Goal: Information Seeking & Learning: Learn about a topic

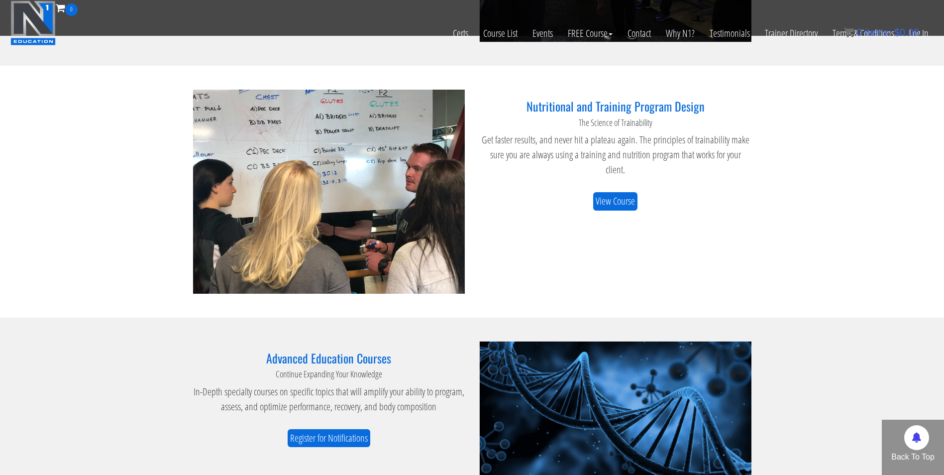
scroll to position [973, 0]
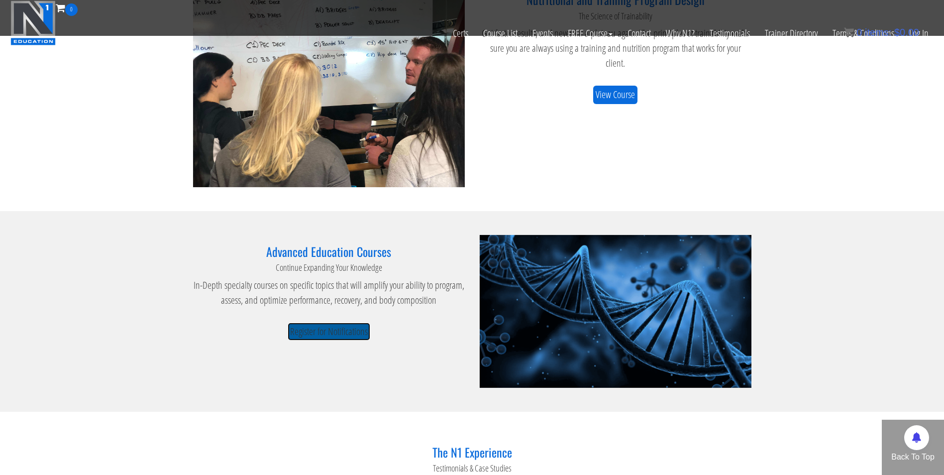
click at [340, 332] on link "Register for Notifications" at bounding box center [329, 331] width 83 height 18
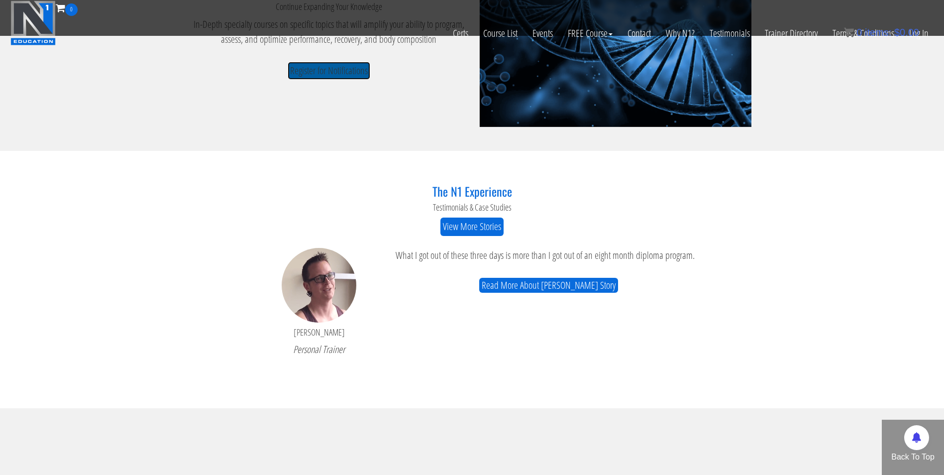
scroll to position [1234, 0]
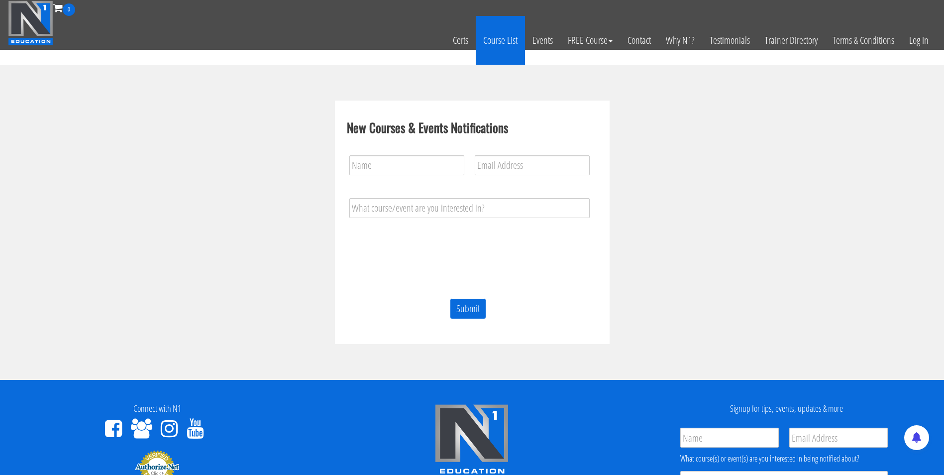
click at [487, 41] on link "Course List" at bounding box center [500, 40] width 49 height 49
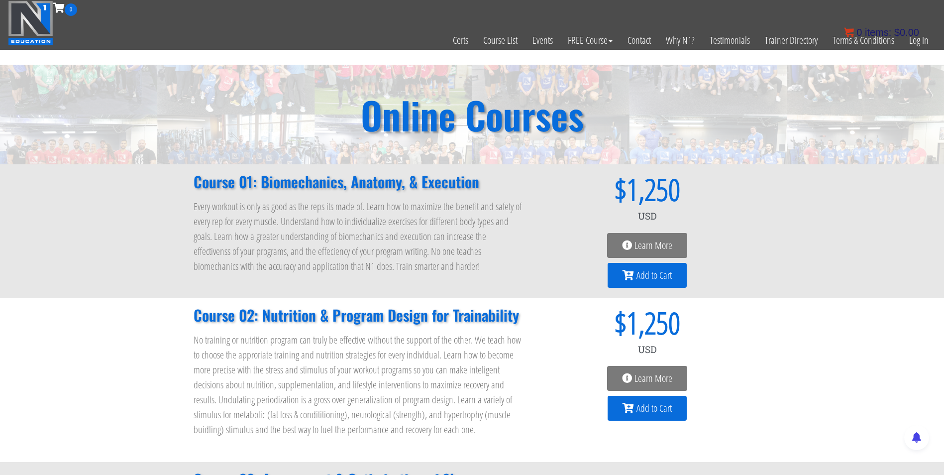
click at [917, 36] on bdi "$ 0.00" at bounding box center [906, 32] width 25 height 11
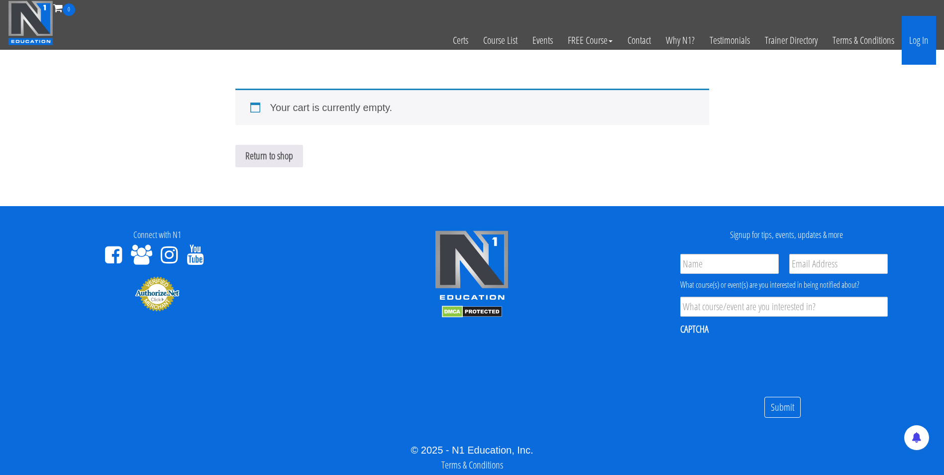
click at [927, 44] on link "Log In" at bounding box center [919, 40] width 34 height 49
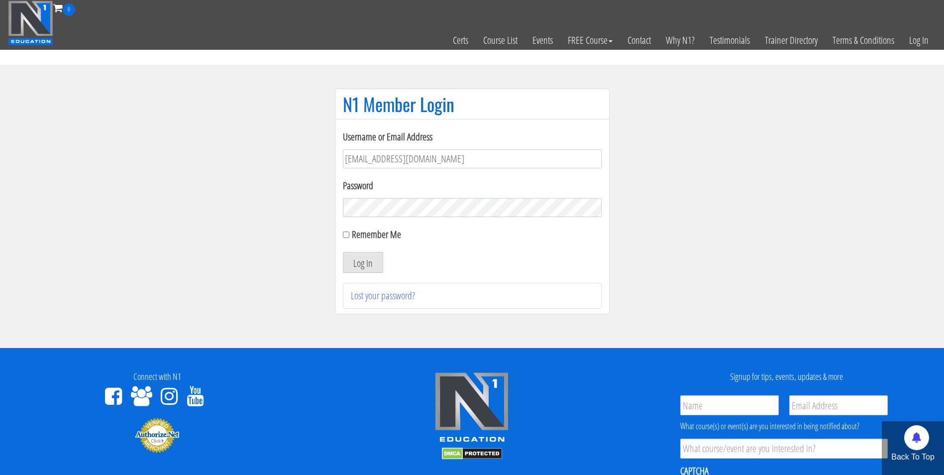
type input "darrennuzzo@gmail.com"
click at [343, 252] on button "Log In" at bounding box center [363, 262] width 40 height 21
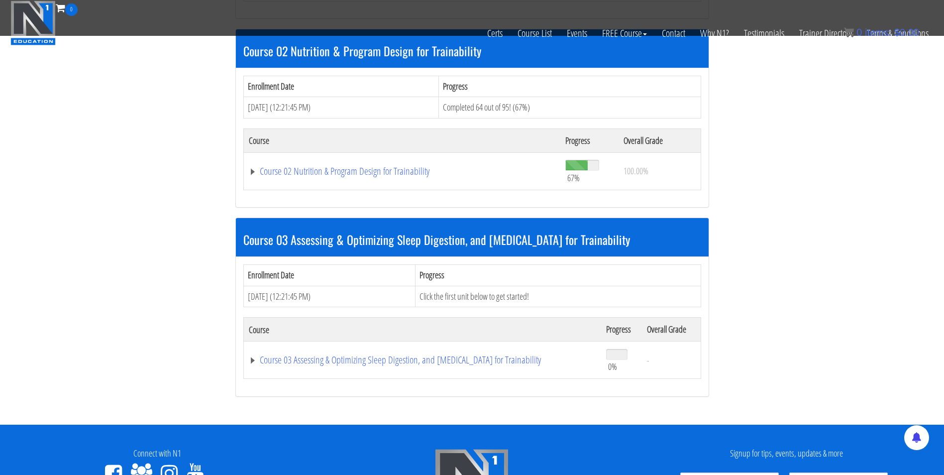
scroll to position [495, 0]
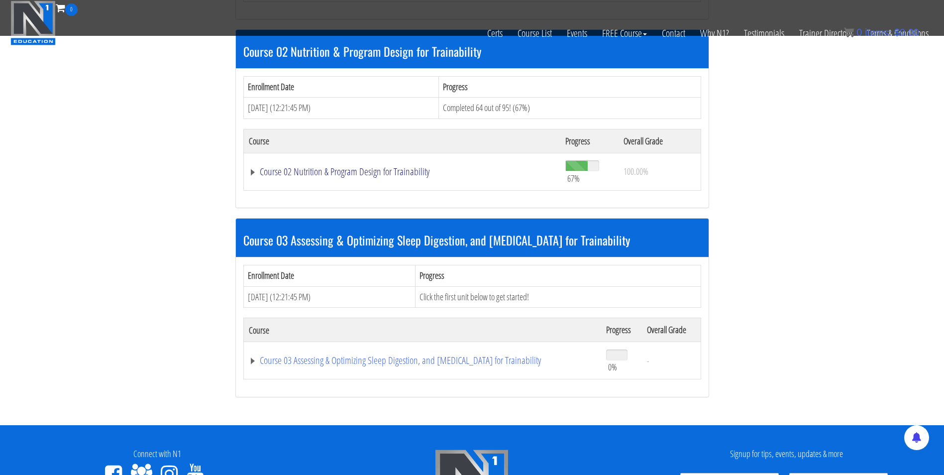
click at [265, 171] on link "Course 02 Nutrition & Program Design for Trainability" at bounding box center [402, 172] width 307 height 10
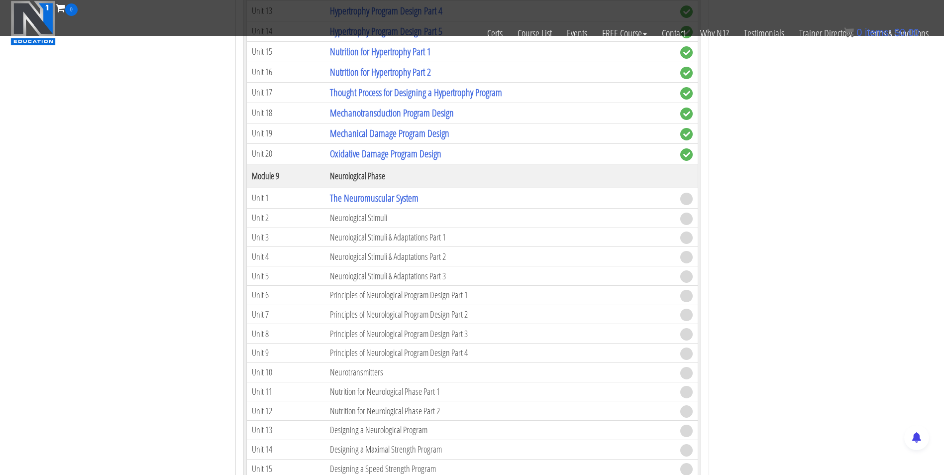
scroll to position [2019, 0]
click at [348, 200] on link "The Neuromuscular System" at bounding box center [374, 199] width 89 height 13
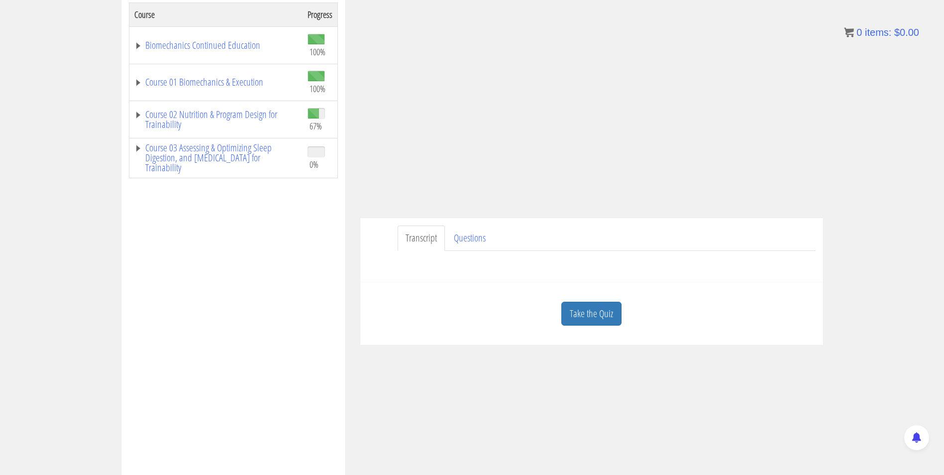
scroll to position [171, 0]
click at [596, 326] on link "Take the Quiz" at bounding box center [591, 315] width 60 height 24
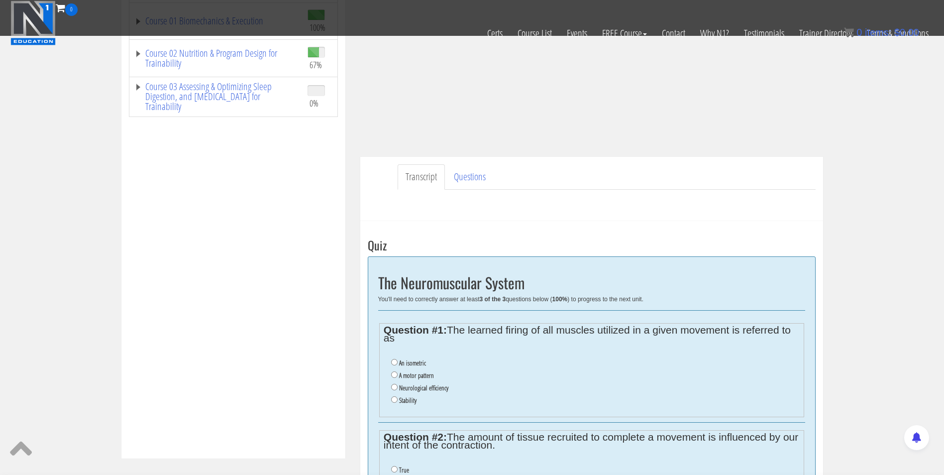
scroll to position [316, 0]
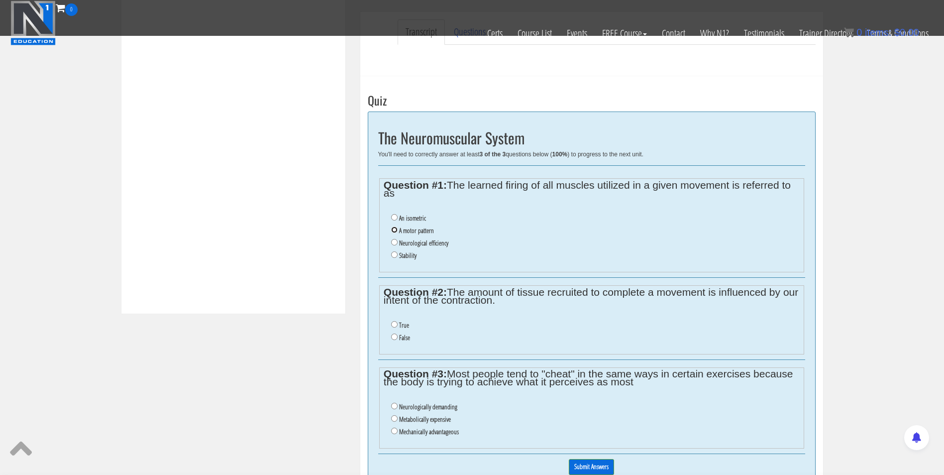
click at [395, 228] on input "A motor pattern" at bounding box center [394, 229] width 6 height 6
radio input "true"
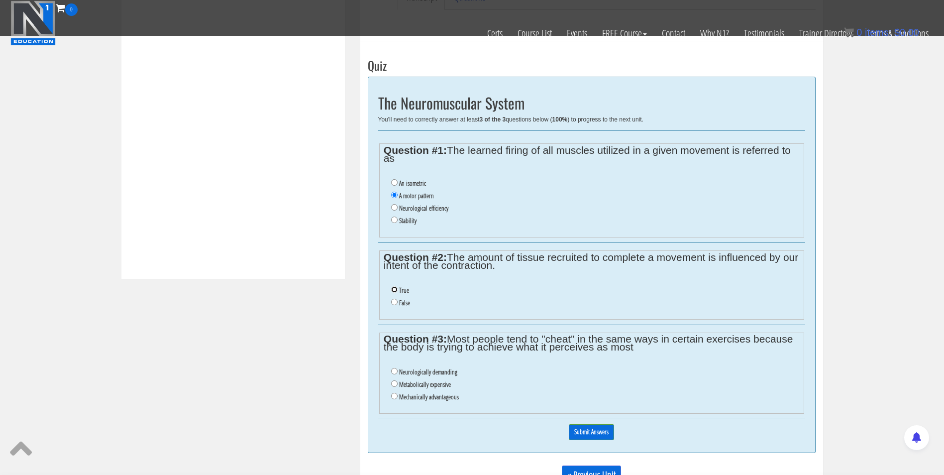
click at [392, 292] on input "True" at bounding box center [394, 289] width 6 height 6
radio input "true"
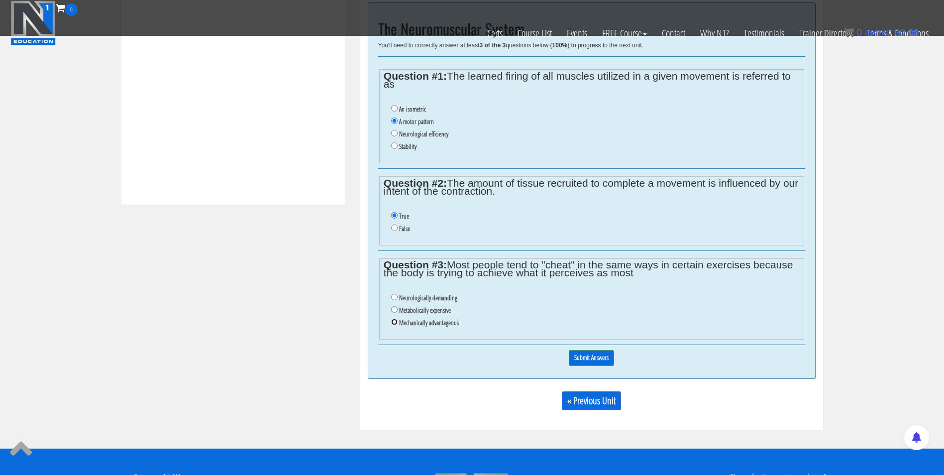
click at [396, 323] on input "Mechanically advantageous" at bounding box center [394, 321] width 6 height 6
radio input "true"
click at [592, 359] on input "Submit Answers" at bounding box center [591, 357] width 45 height 15
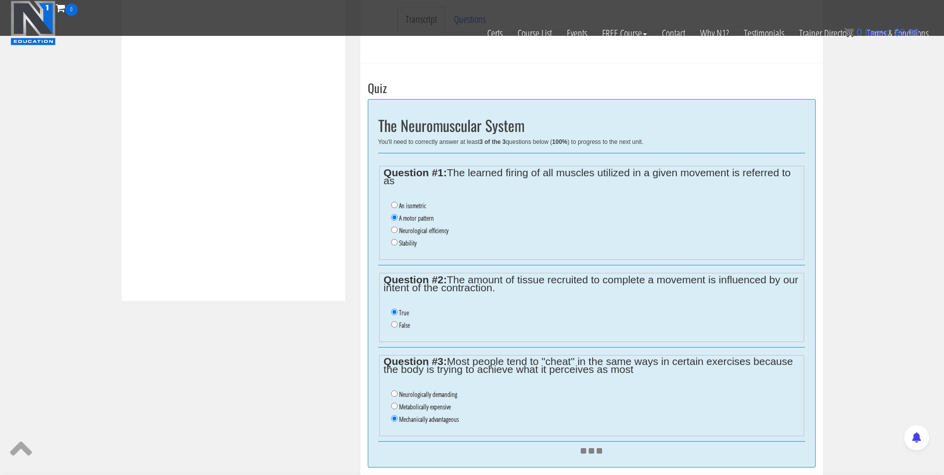
scroll to position [328, 0]
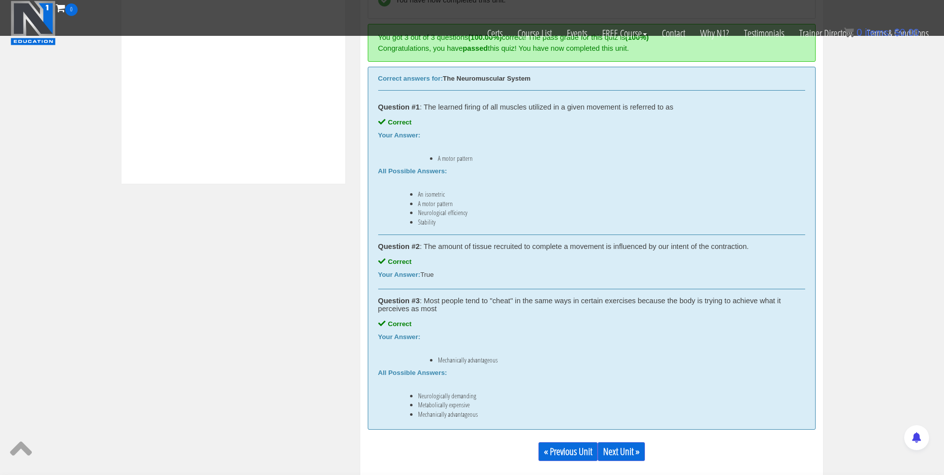
scroll to position [479, 0]
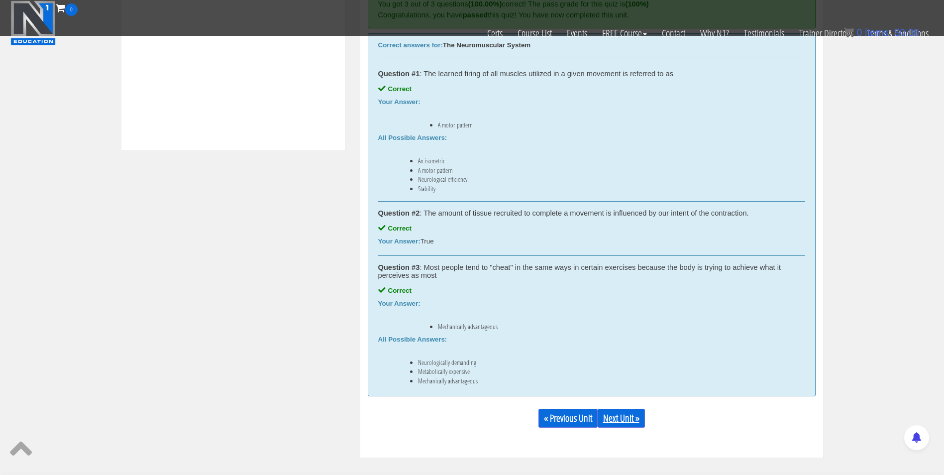
click at [622, 415] on link "Next Unit »" at bounding box center [621, 417] width 47 height 19
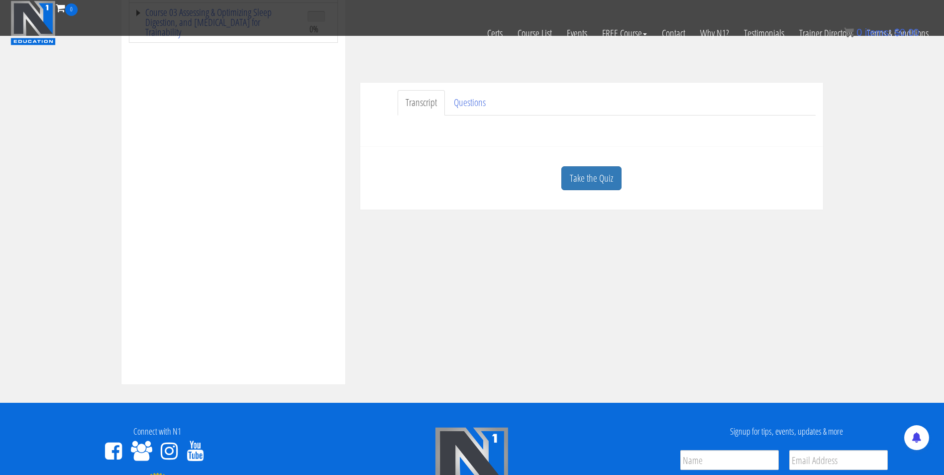
scroll to position [246, 0]
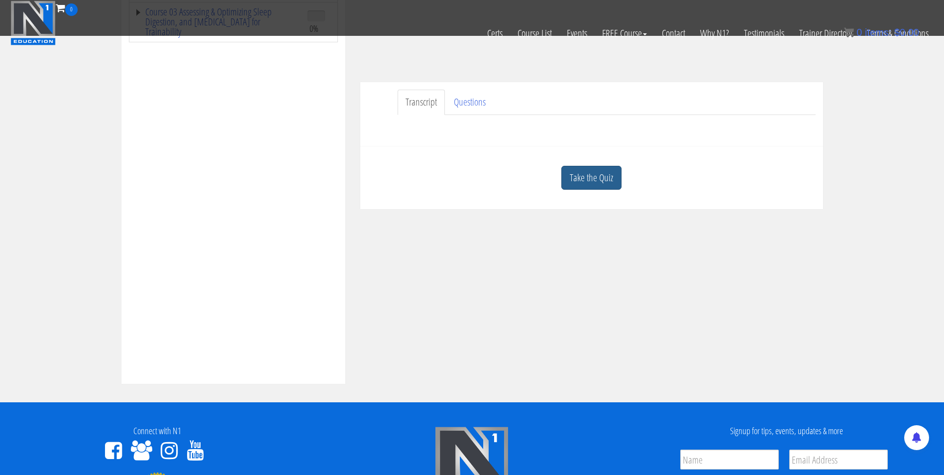
click at [600, 176] on link "Take the Quiz" at bounding box center [591, 178] width 60 height 24
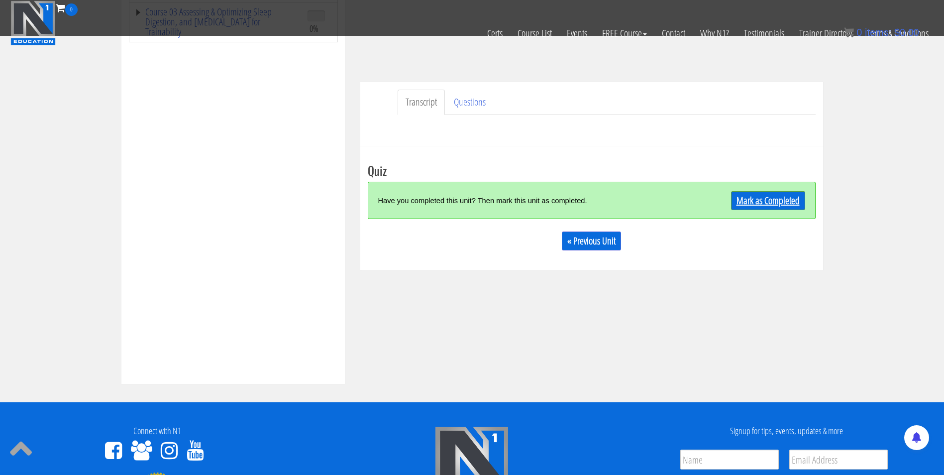
click at [748, 201] on link "Mark as Completed" at bounding box center [768, 200] width 74 height 19
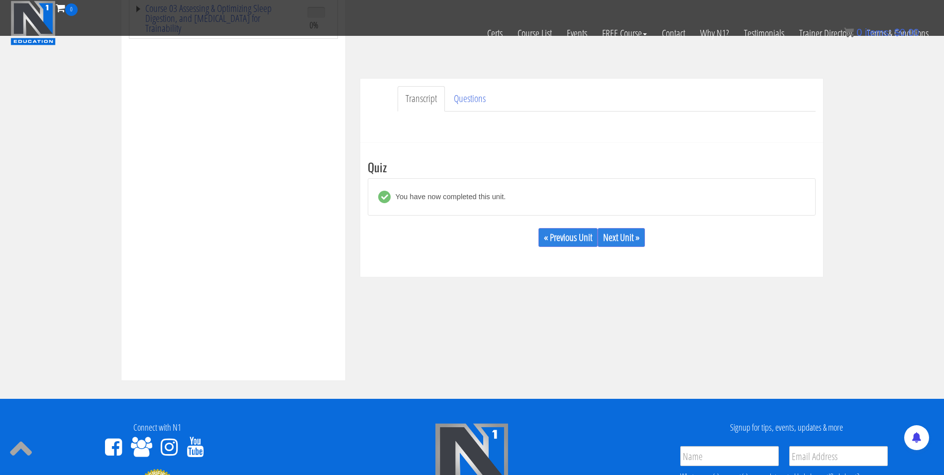
scroll to position [250, 0]
click at [622, 240] on link "Next Unit »" at bounding box center [621, 236] width 47 height 19
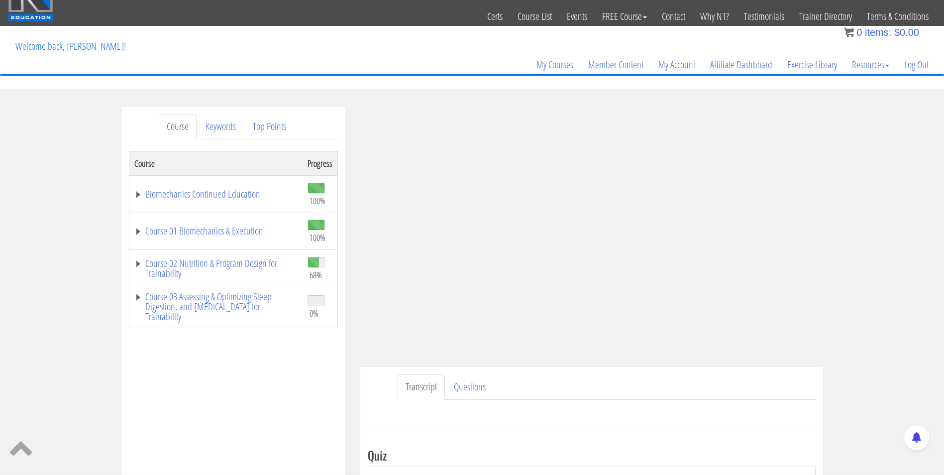
scroll to position [0, 0]
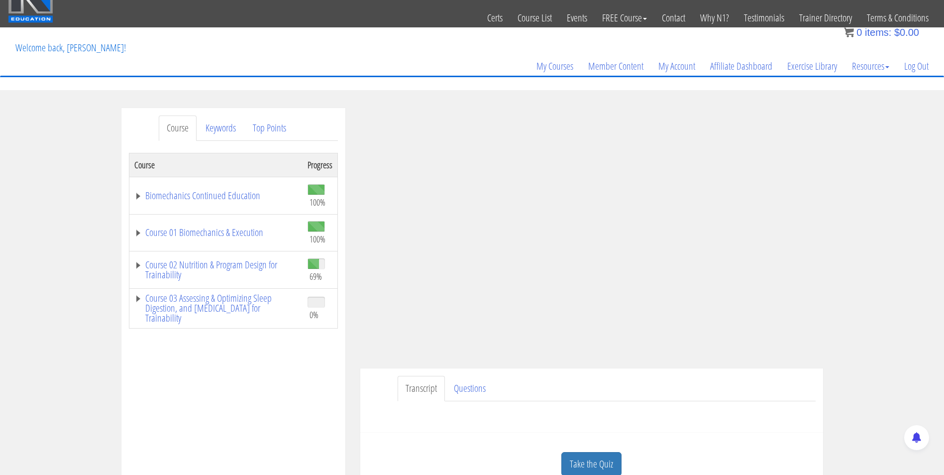
scroll to position [83, 0]
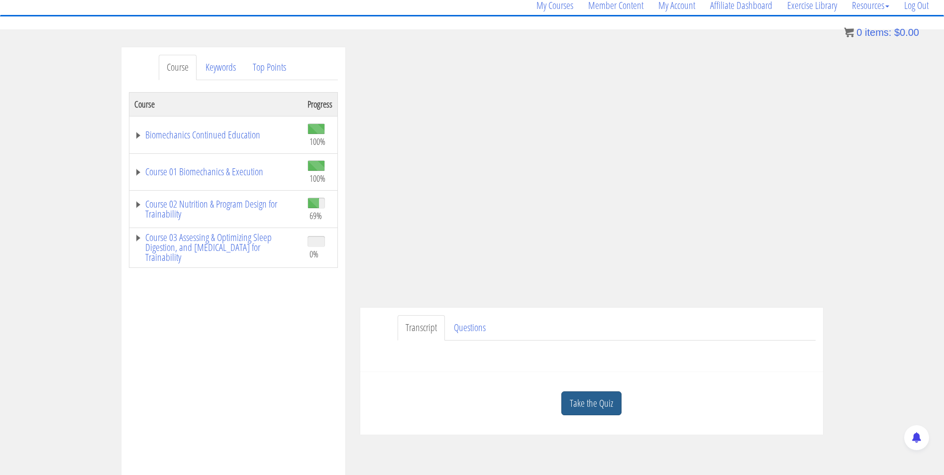
click at [572, 400] on link "Take the Quiz" at bounding box center [591, 403] width 60 height 24
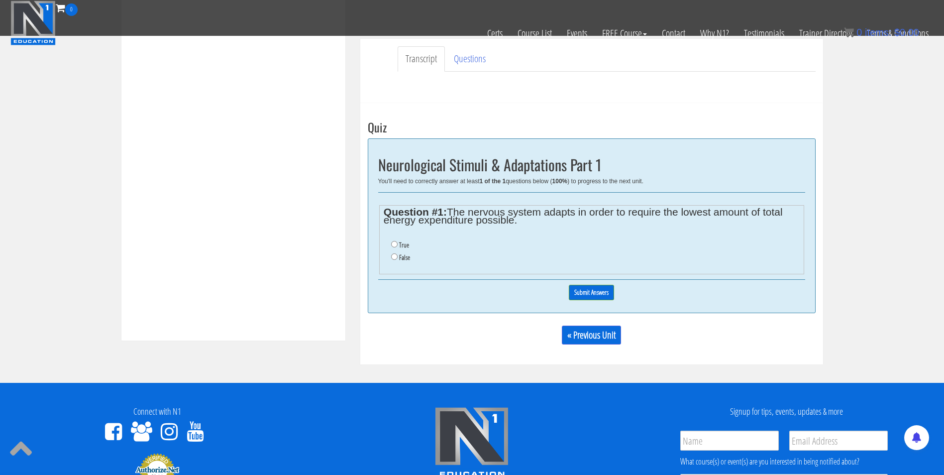
scroll to position [312, 0]
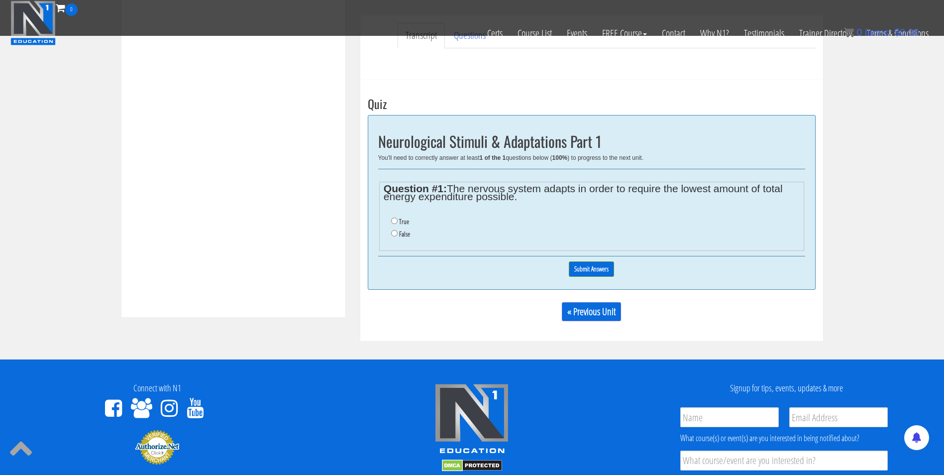
click at [403, 225] on label "True" at bounding box center [404, 221] width 10 height 8
click at [398, 224] on input "True" at bounding box center [394, 220] width 6 height 6
radio input "true"
click at [579, 263] on input "Submit Answers" at bounding box center [591, 268] width 45 height 15
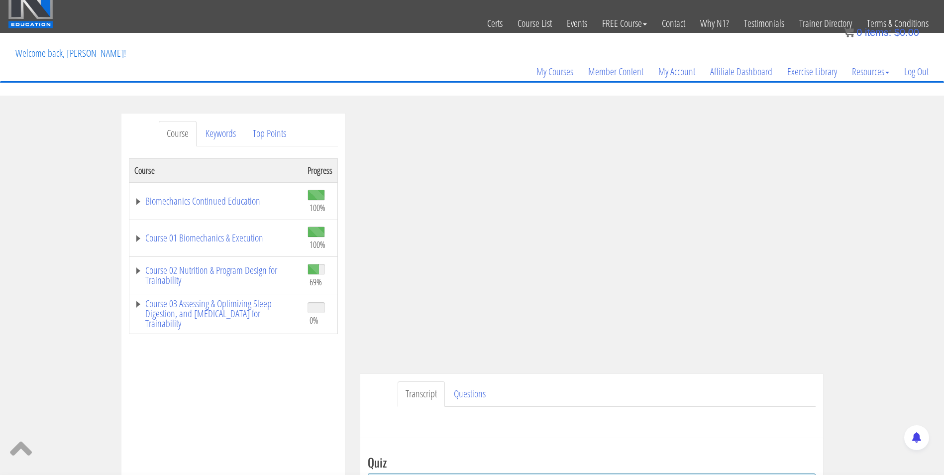
scroll to position [0, 0]
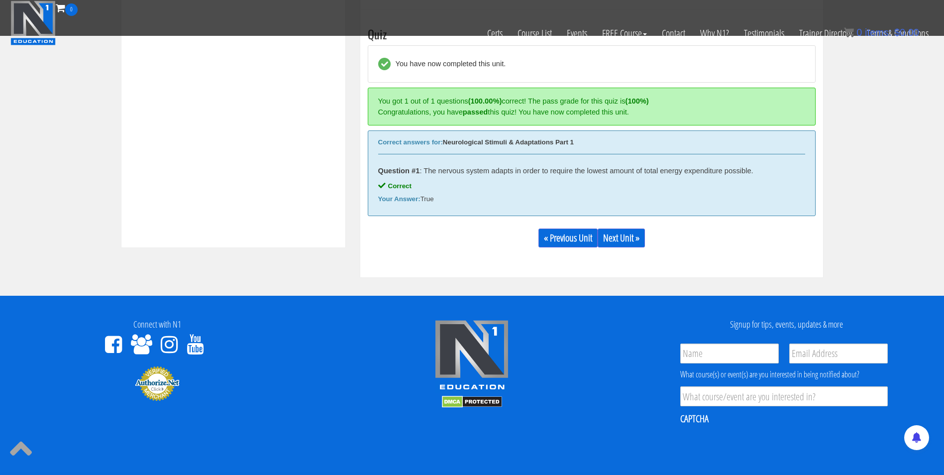
scroll to position [382, 0]
click at [628, 241] on link "Next Unit »" at bounding box center [621, 238] width 47 height 19
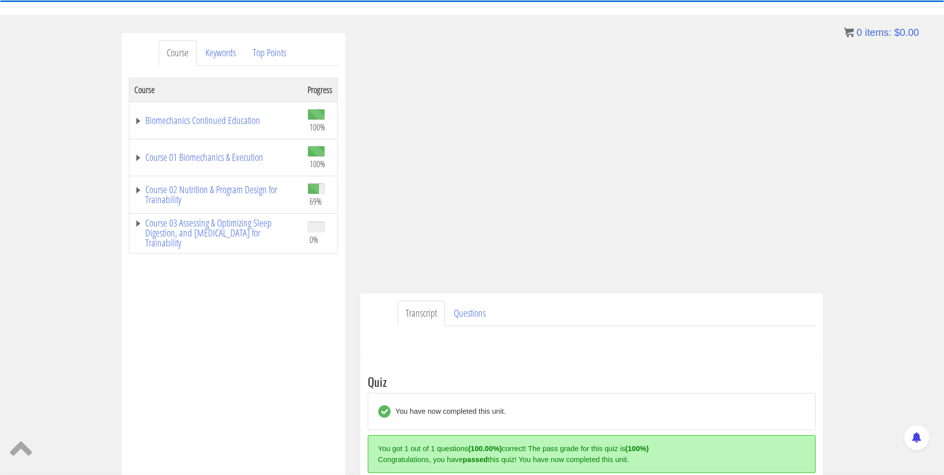
scroll to position [90, 0]
